Goal: Information Seeking & Learning: Learn about a topic

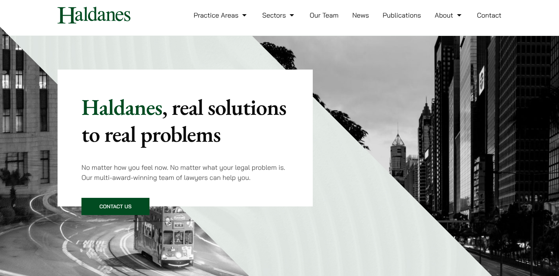
scroll to position [12, 0]
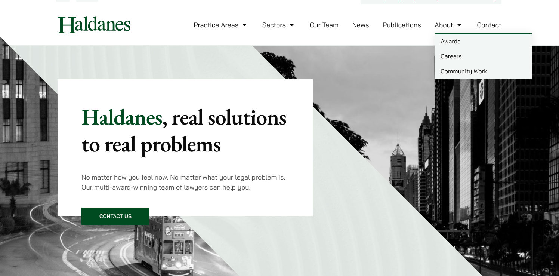
click at [454, 56] on link "Careers" at bounding box center [483, 56] width 97 height 15
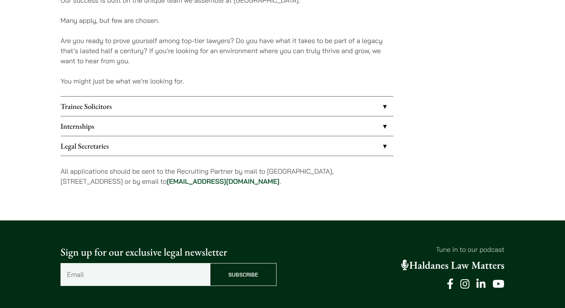
scroll to position [601, 0]
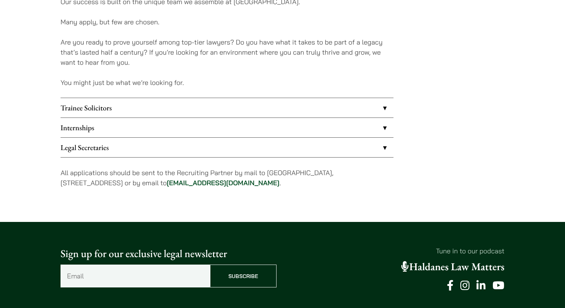
click at [385, 126] on link "Internships" at bounding box center [227, 127] width 333 height 19
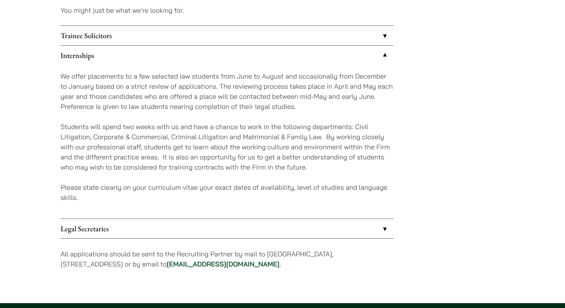
scroll to position [638, 0]
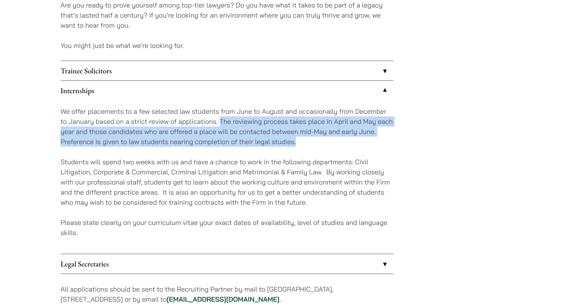
drag, startPoint x: 220, startPoint y: 123, endPoint x: 316, endPoint y: 139, distance: 97.1
click at [316, 139] on p "We offer placements to a few selected law students from June to August and occa…" at bounding box center [227, 126] width 333 height 40
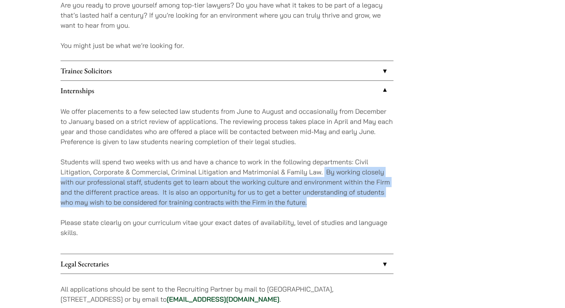
drag, startPoint x: 324, startPoint y: 169, endPoint x: 317, endPoint y: 204, distance: 36.6
click at [317, 204] on p "Students will spend two weeks with us and have a chance to work in the followin…" at bounding box center [227, 182] width 333 height 50
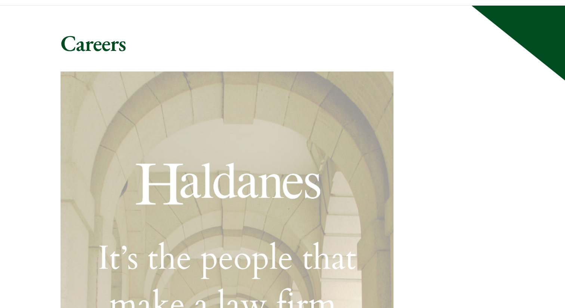
scroll to position [0, 0]
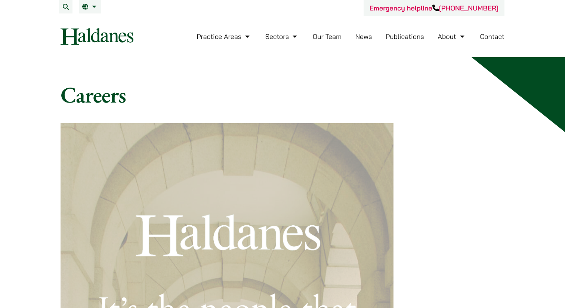
click at [298, 38] on link "Sectors" at bounding box center [282, 36] width 34 height 9
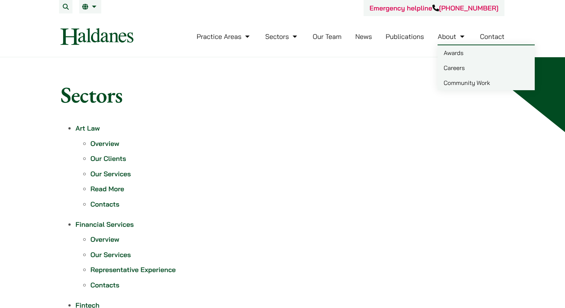
click at [485, 34] on link "Contact" at bounding box center [492, 36] width 25 height 9
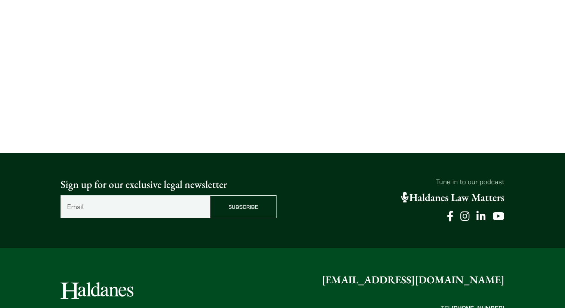
scroll to position [471, 0]
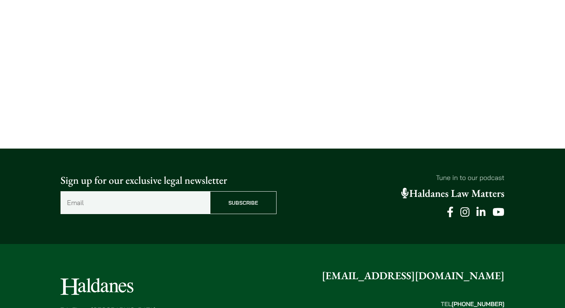
click at [153, 199] on input "Email (Required)" at bounding box center [135, 202] width 149 height 23
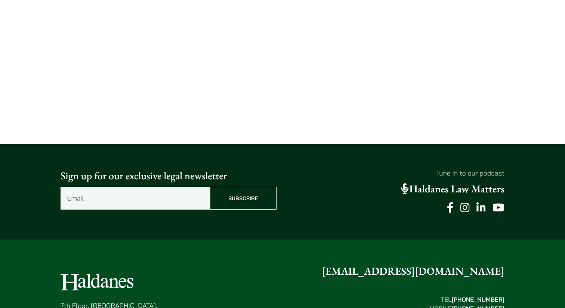
click at [174, 195] on input "Email (Required)" at bounding box center [135, 197] width 149 height 23
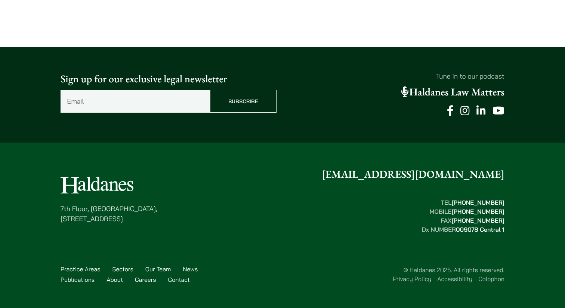
click at [174, 195] on div "[STREET_ADDRESS] [EMAIL_ADDRESS][DOMAIN_NAME] TEL  [PHONE_NUMBER] MOBILE  [PHON…" at bounding box center [283, 199] width 444 height 67
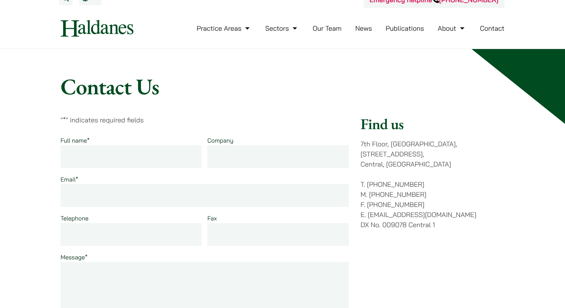
scroll to position [6, 0]
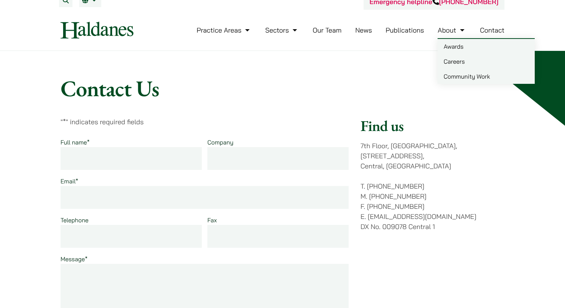
click at [448, 64] on link "Careers" at bounding box center [486, 61] width 97 height 15
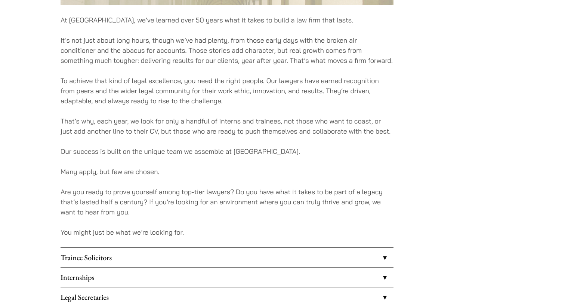
scroll to position [544, 0]
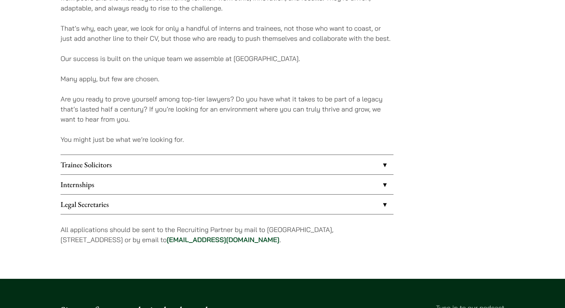
click at [128, 186] on link "Internships" at bounding box center [227, 184] width 333 height 19
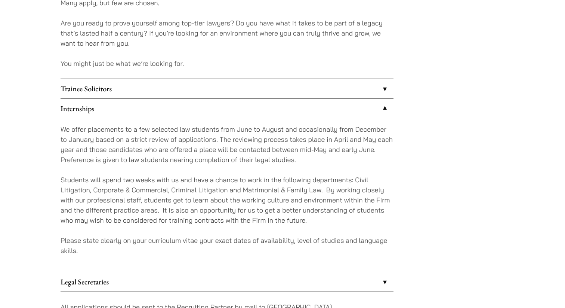
scroll to position [621, 0]
drag, startPoint x: 92, startPoint y: 190, endPoint x: 97, endPoint y: 189, distance: 5.2
click at [97, 189] on p "Students will spend two weeks with us and have a chance to work in the followin…" at bounding box center [227, 198] width 333 height 50
drag, startPoint x: 243, startPoint y: 190, endPoint x: 321, endPoint y: 191, distance: 78.1
click at [321, 191] on p "Students will spend two weeks with us and have a chance to work in the followin…" at bounding box center [227, 198] width 333 height 50
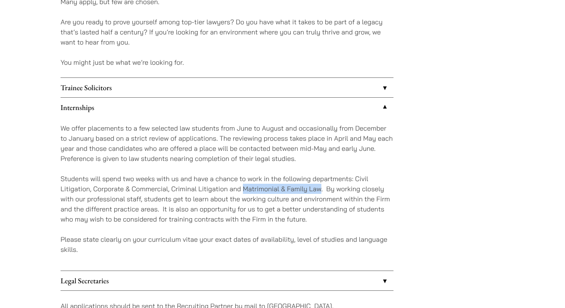
copy p "Matrimonial & Family Law"
drag, startPoint x: 94, startPoint y: 189, endPoint x: 167, endPoint y: 190, distance: 73.3
click at [167, 190] on p "Students will spend two weeks with us and have a chance to work in the followin…" at bounding box center [227, 198] width 333 height 50
copy p "Corporate & Commercial"
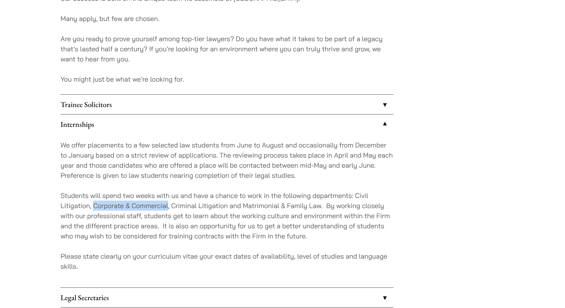
scroll to position [594, 0]
